Goal: Task Accomplishment & Management: Complete application form

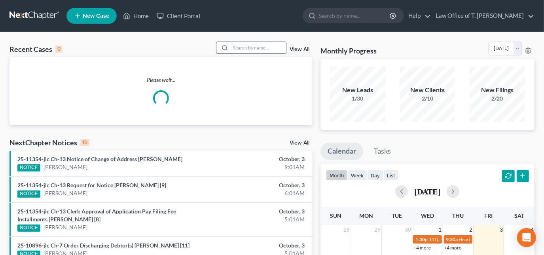
click at [240, 46] on input "search" at bounding box center [258, 47] width 55 height 11
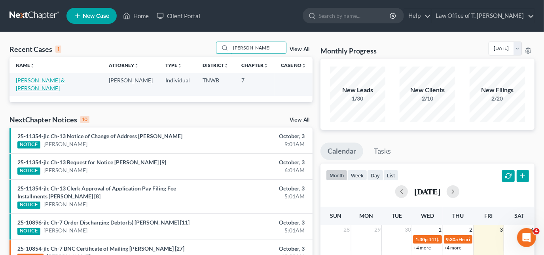
type input "[PERSON_NAME]"
click at [65, 80] on link "[PERSON_NAME] & [PERSON_NAME]" at bounding box center [40, 84] width 49 height 15
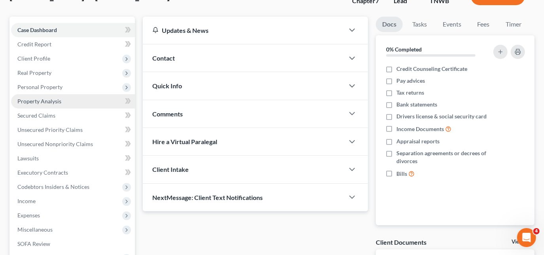
scroll to position [72, 0]
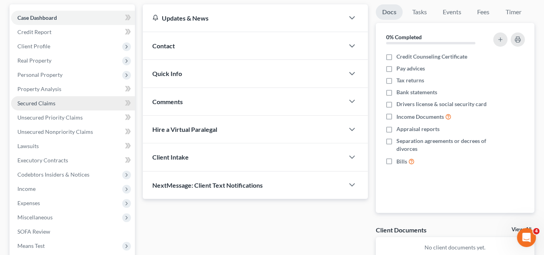
click at [49, 100] on span "Secured Claims" at bounding box center [36, 103] width 38 height 7
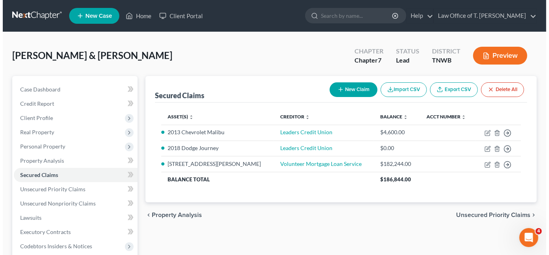
scroll to position [36, 0]
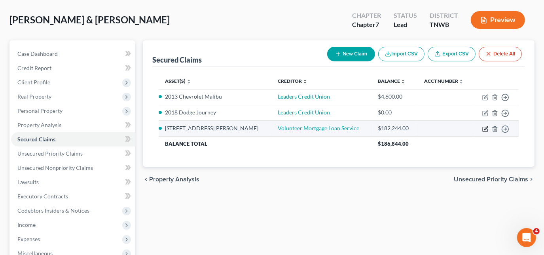
click at [485, 129] on icon "button" at bounding box center [485, 129] width 6 height 6
select select "0"
select select "2"
select select "0"
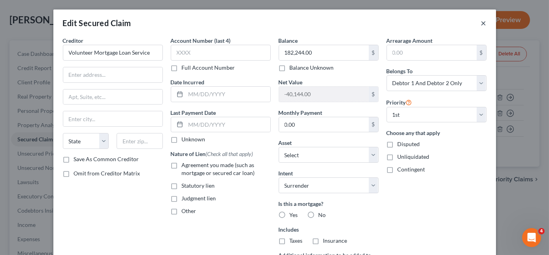
click at [483, 24] on button "×" at bounding box center [484, 22] width 6 height 9
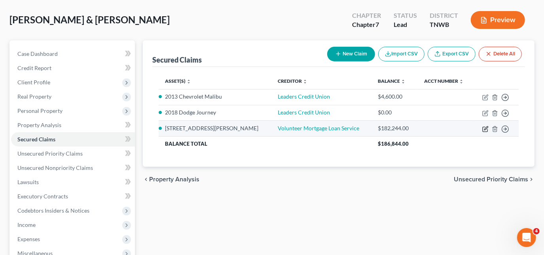
click at [483, 130] on icon "button" at bounding box center [485, 129] width 6 height 6
select select "4"
select select "0"
select select "2"
select select "0"
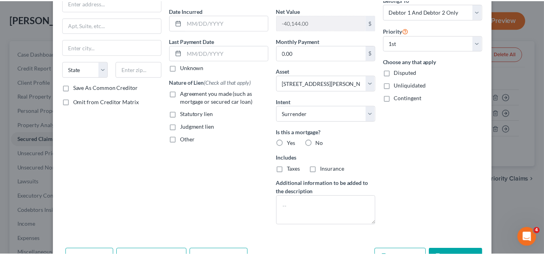
scroll to position [0, 0]
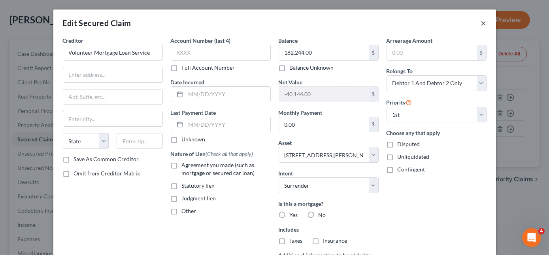
click at [482, 23] on button "×" at bounding box center [484, 22] width 6 height 9
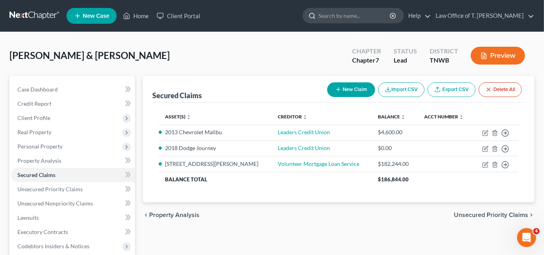
click at [340, 17] on input "search" at bounding box center [354, 15] width 72 height 15
click at [137, 15] on link "Home" at bounding box center [136, 16] width 34 height 14
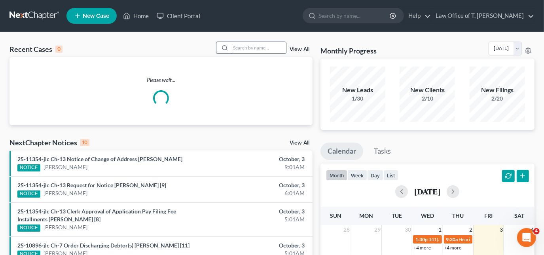
click at [259, 48] on input "search" at bounding box center [258, 47] width 55 height 11
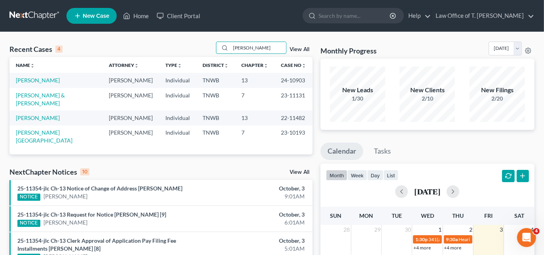
type input "[PERSON_NAME]"
click at [55, 77] on td "[PERSON_NAME]" at bounding box center [55, 80] width 93 height 15
click at [50, 79] on link "[PERSON_NAME]" at bounding box center [38, 80] width 44 height 7
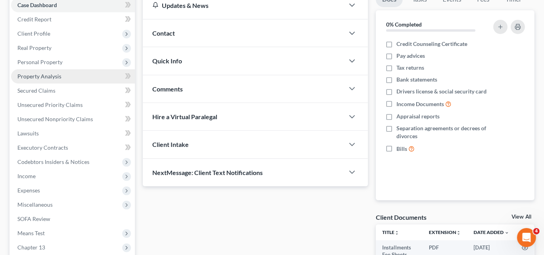
scroll to position [72, 0]
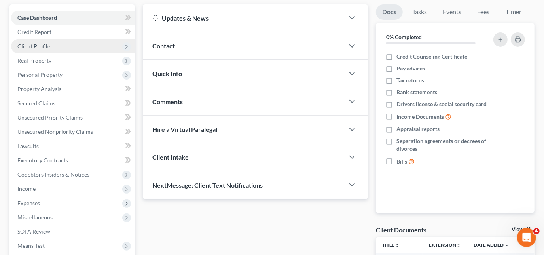
click at [34, 43] on span "Client Profile" at bounding box center [33, 46] width 33 height 7
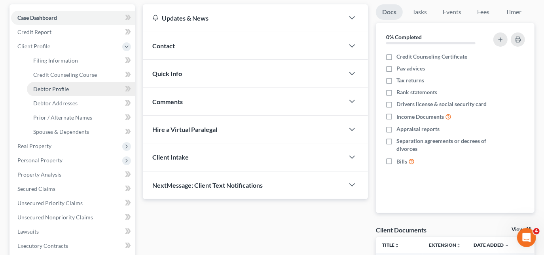
click at [46, 87] on span "Debtor Profile" at bounding box center [51, 88] width 36 height 7
select select "0"
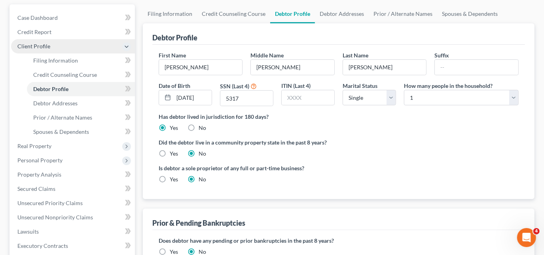
scroll to position [13, 0]
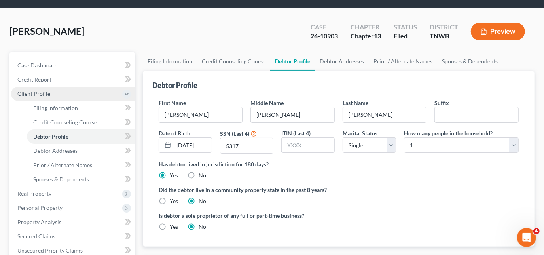
radio input "true"
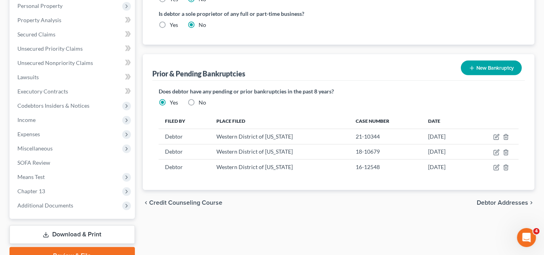
scroll to position [251, 0]
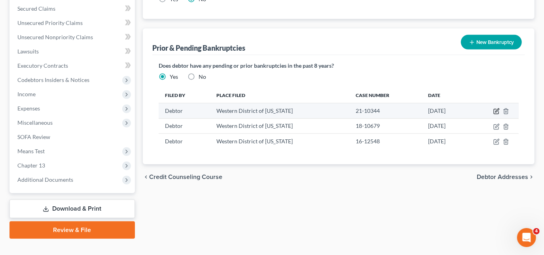
click at [498, 110] on icon "button" at bounding box center [496, 111] width 6 height 6
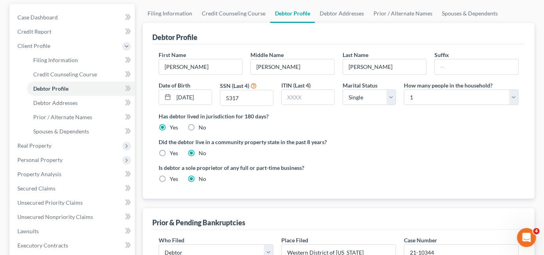
scroll to position [0, 0]
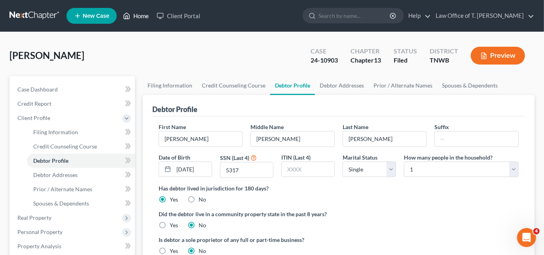
click at [136, 13] on link "Home" at bounding box center [136, 16] width 34 height 14
